Goal: Task Accomplishment & Management: Use online tool/utility

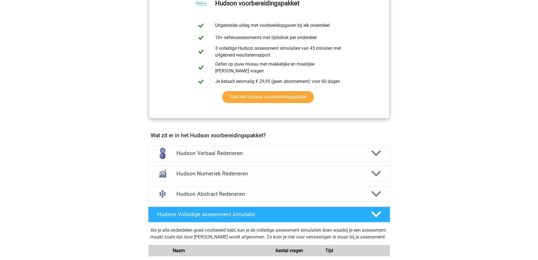
scroll to position [255, 0]
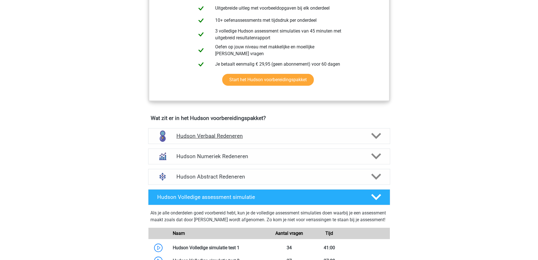
click at [376, 137] on polygon at bounding box center [376, 136] width 10 height 6
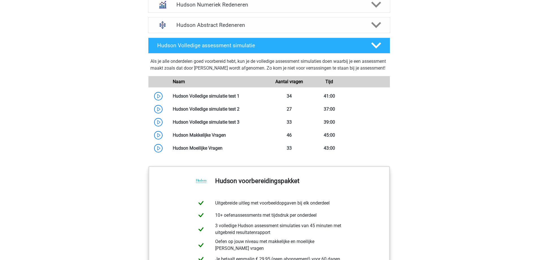
scroll to position [792, 0]
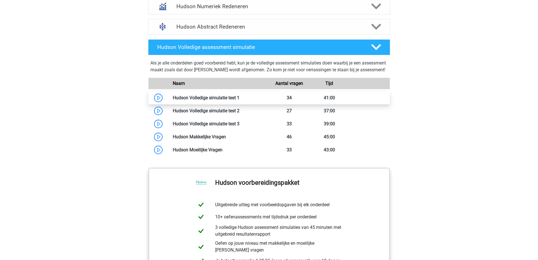
click at [240, 100] on link at bounding box center [240, 97] width 0 height 5
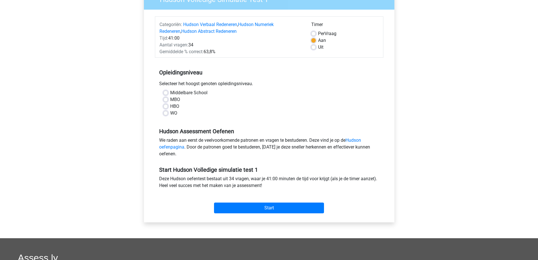
scroll to position [113, 0]
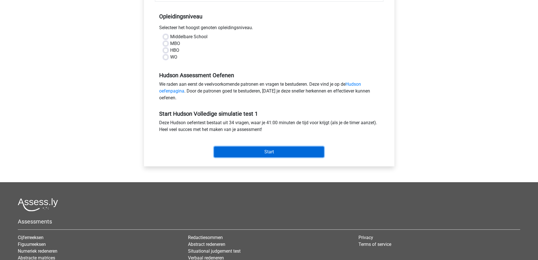
click at [274, 150] on input "Start" at bounding box center [269, 152] width 110 height 11
click at [250, 53] on div "Middelbare School MBO HBO WO" at bounding box center [269, 46] width 220 height 27
click at [170, 37] on label "Middelbare School" at bounding box center [188, 36] width 37 height 7
click at [167, 37] on input "Middelbare School" at bounding box center [165, 36] width 5 height 6
radio input "true"
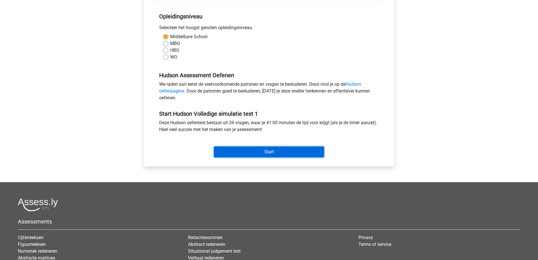
click at [282, 148] on input "Start" at bounding box center [269, 152] width 110 height 11
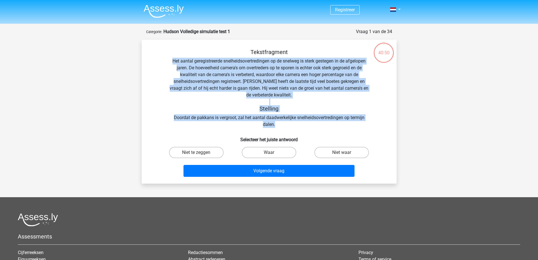
drag, startPoint x: 169, startPoint y: 60, endPoint x: 371, endPoint y: 124, distance: 211.7
click at [371, 124] on div "Tekstfragment Het aantal geregistreerde snelheidsovertredingen op de snelweg is…" at bounding box center [269, 88] width 237 height 79
copy div "Het aantal geregistreerde snelheidsovertredingen op de snelweg is sterk gestege…"
click at [272, 151] on label "Waar" at bounding box center [269, 152] width 55 height 11
click at [272, 152] on input "Waar" at bounding box center [271, 154] width 4 height 4
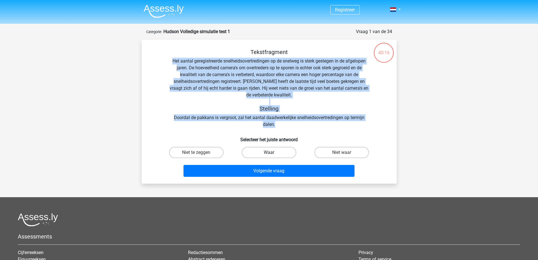
radio input "true"
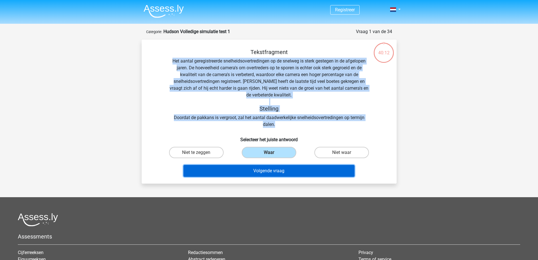
click at [283, 172] on button "Volgende vraag" at bounding box center [269, 171] width 171 height 12
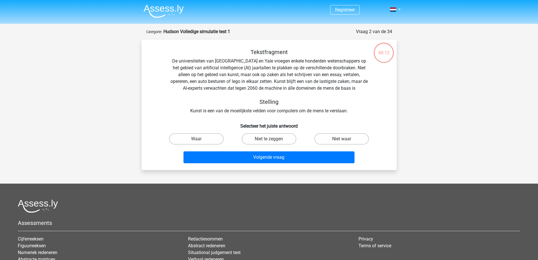
scroll to position [28, 0]
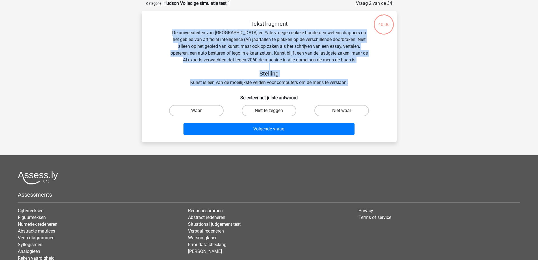
drag, startPoint x: 172, startPoint y: 32, endPoint x: 370, endPoint y: 79, distance: 203.7
click at [370, 79] on div "Tekstfragment De universiteiten van Oxford en Yale vroegen enkele honderden wet…" at bounding box center [269, 53] width 237 height 66
copy div "De universiteiten van Oxford en Yale vroegen enkele honderden wetenschappers op…"
click at [186, 109] on label "Waar" at bounding box center [196, 110] width 55 height 11
click at [196, 111] on input "Waar" at bounding box center [198, 113] width 4 height 4
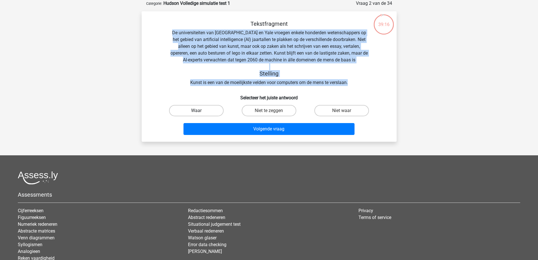
radio input "true"
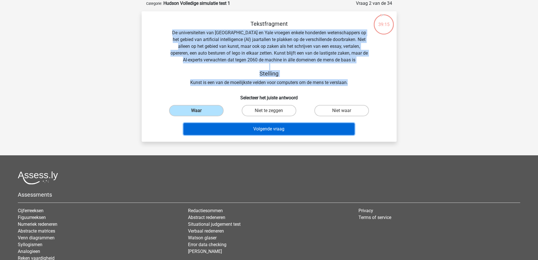
click at [273, 130] on button "Volgende vraag" at bounding box center [269, 129] width 171 height 12
